Goal: Information Seeking & Learning: Check status

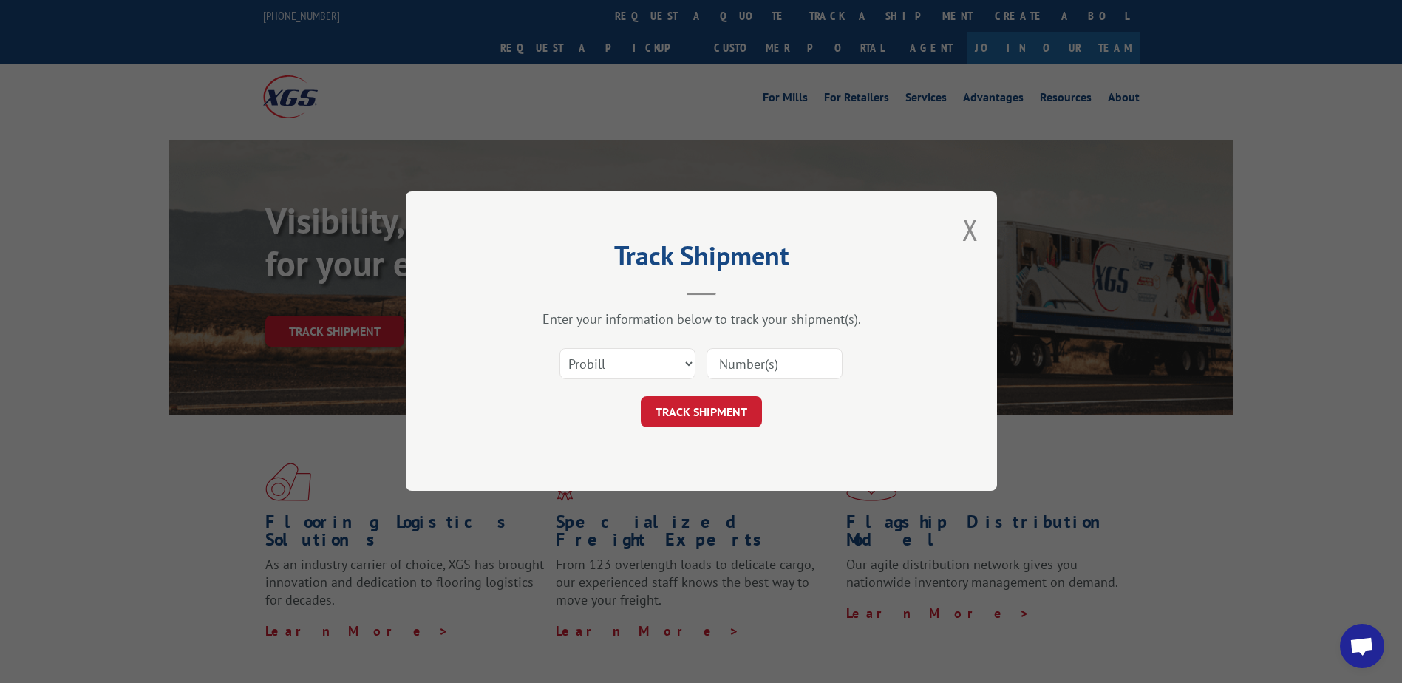
click at [748, 368] on input at bounding box center [775, 364] width 136 height 31
paste input "17501774"
type input "17501774"
click at [715, 410] on button "TRACK SHIPMENT" at bounding box center [701, 412] width 121 height 31
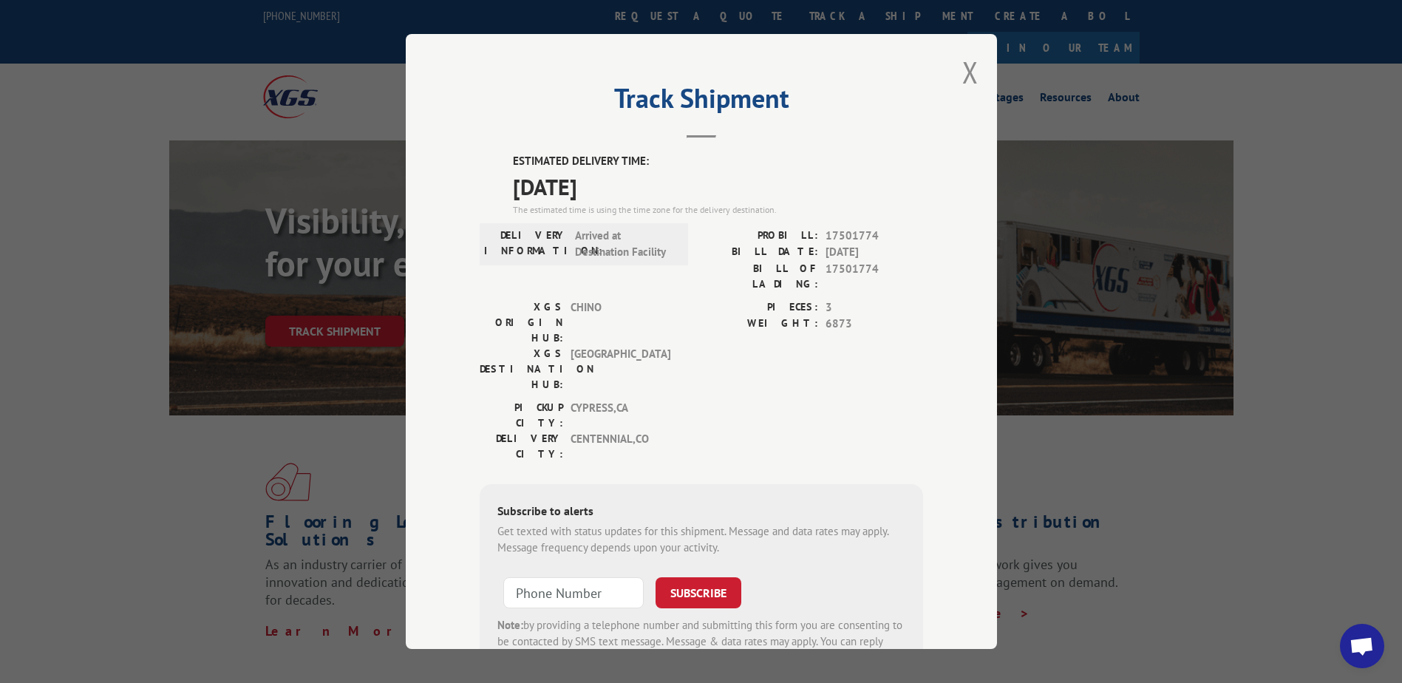
drag, startPoint x: 963, startPoint y: 81, endPoint x: 933, endPoint y: 44, distance: 47.8
click at [963, 81] on button "Close modal" at bounding box center [971, 71] width 16 height 39
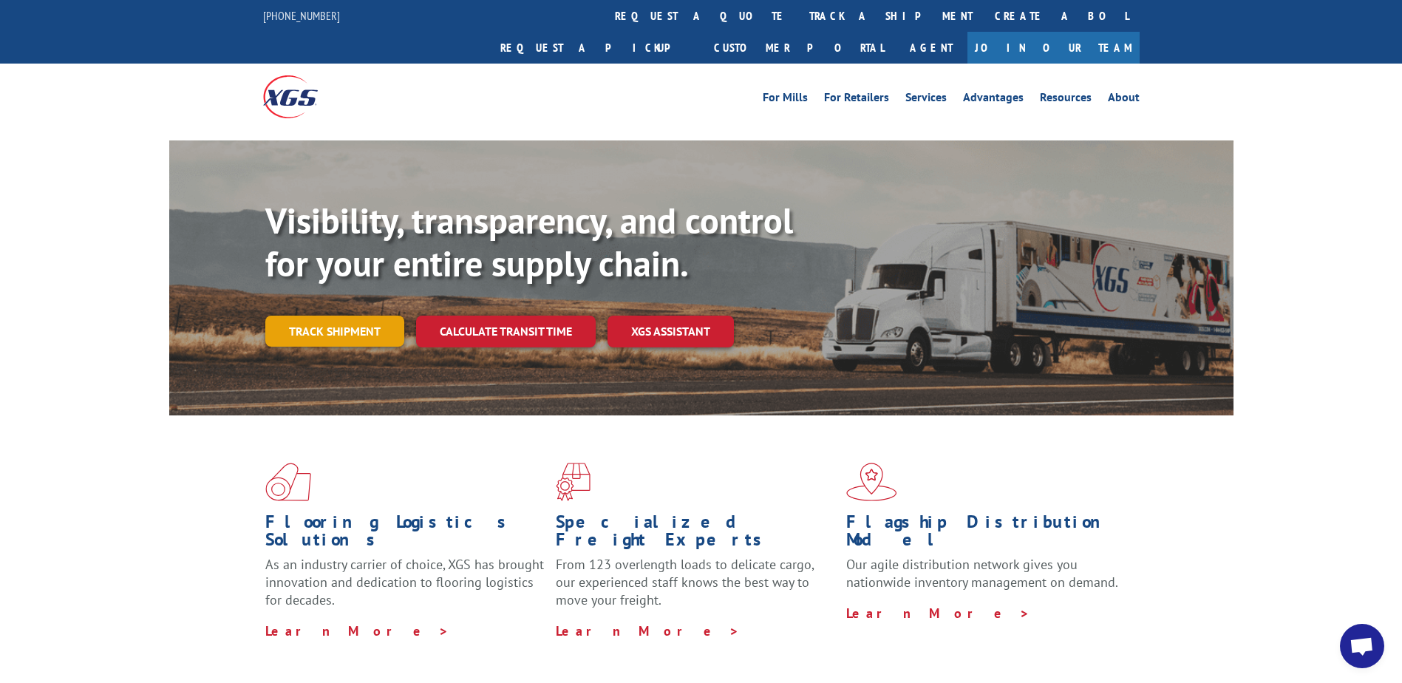
click at [339, 316] on link "Track shipment" at bounding box center [334, 331] width 139 height 31
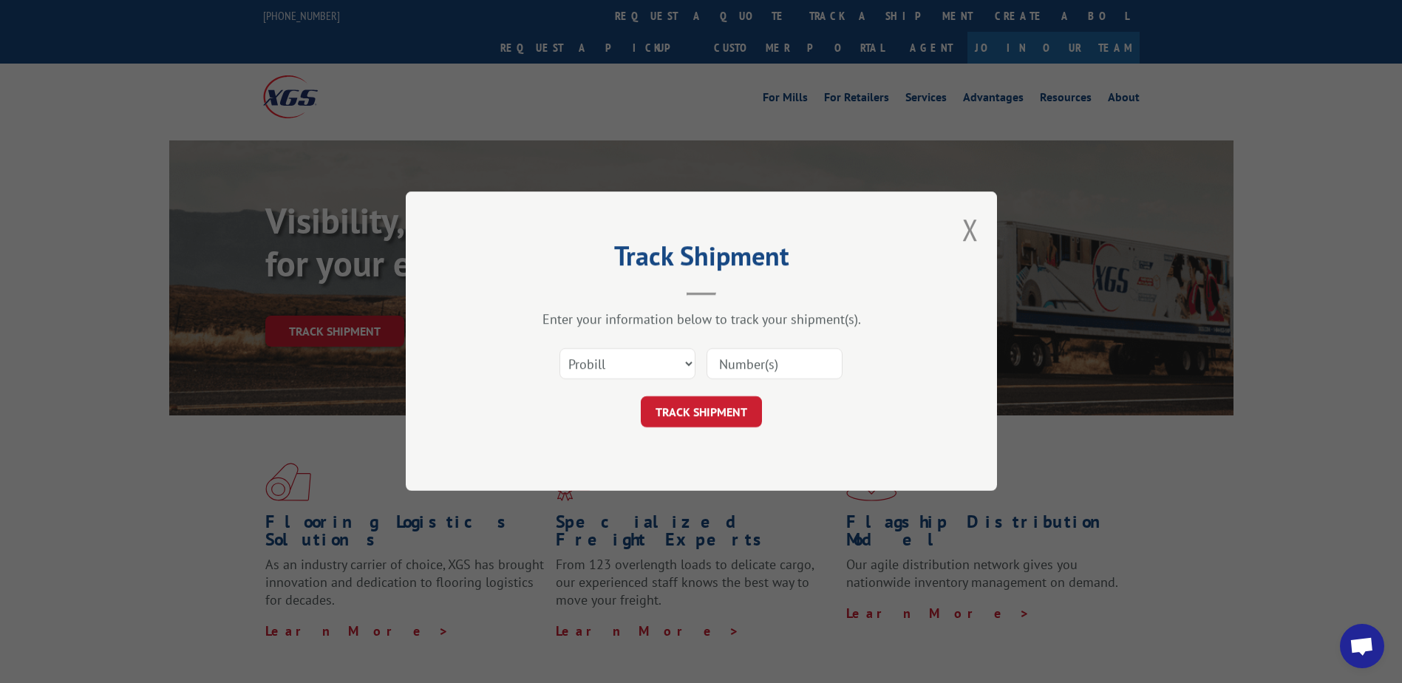
click at [755, 359] on input at bounding box center [775, 364] width 136 height 31
paste input "12970627"
type input "12970627"
click at [708, 414] on button "TRACK SHIPMENT" at bounding box center [701, 412] width 121 height 31
